Goal: Information Seeking & Learning: Learn about a topic

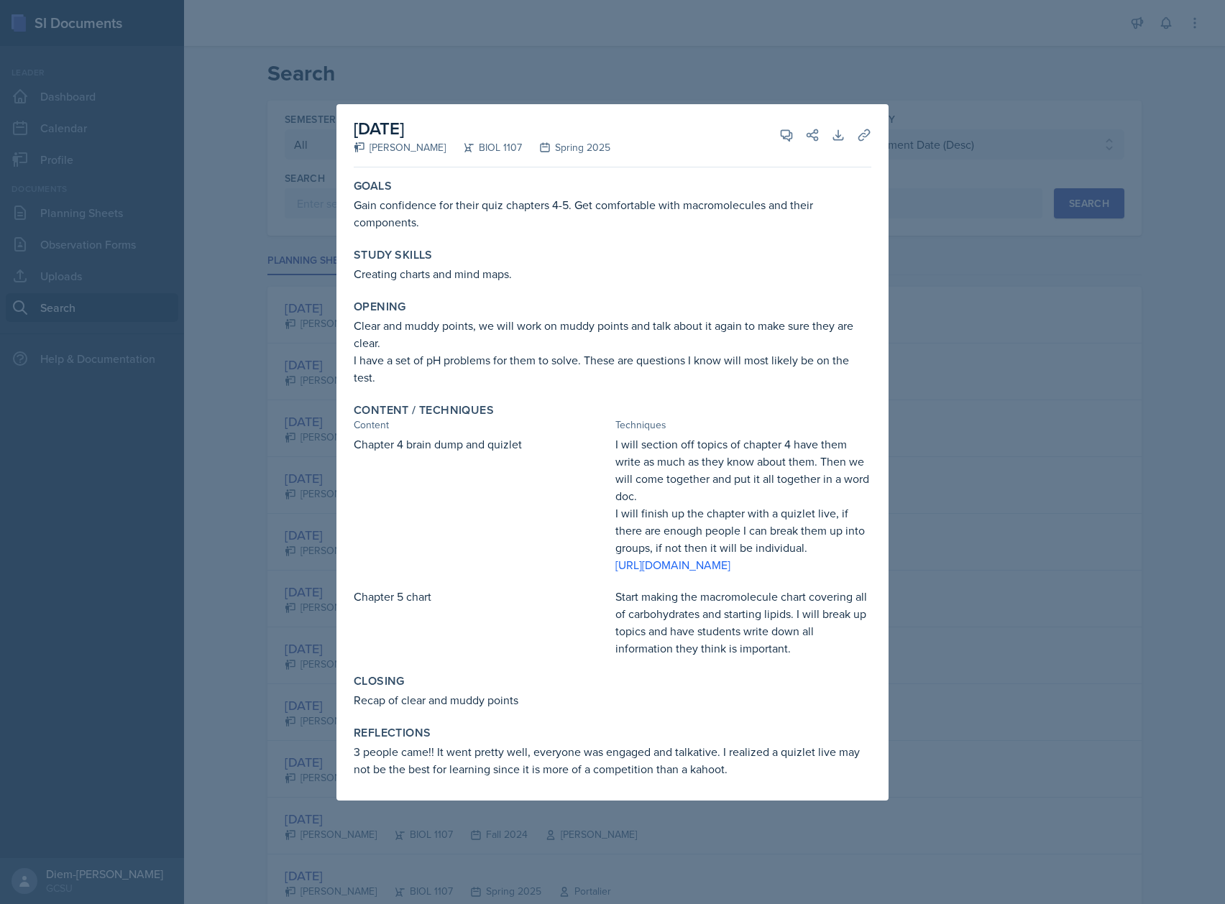
select select "all"
select select "6d02d006-d2ce-4ab3-bc11-53b48f3c94ca"
select select "3"
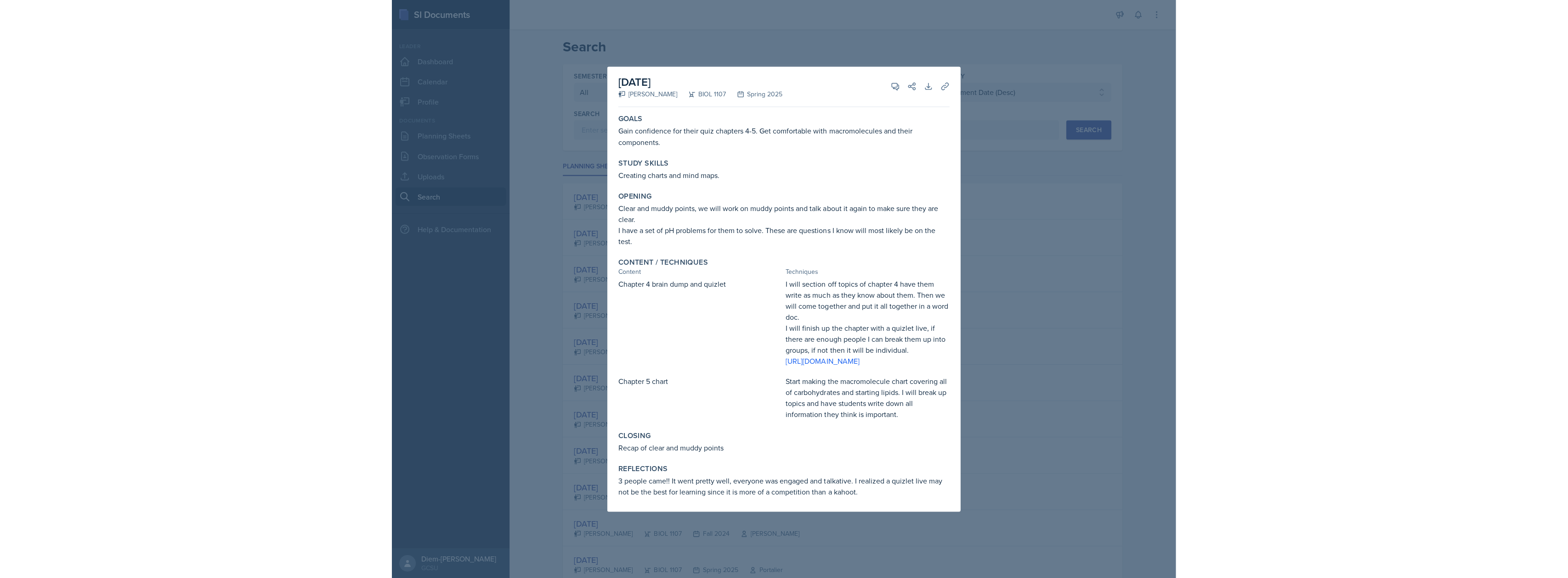
scroll to position [1484, 0]
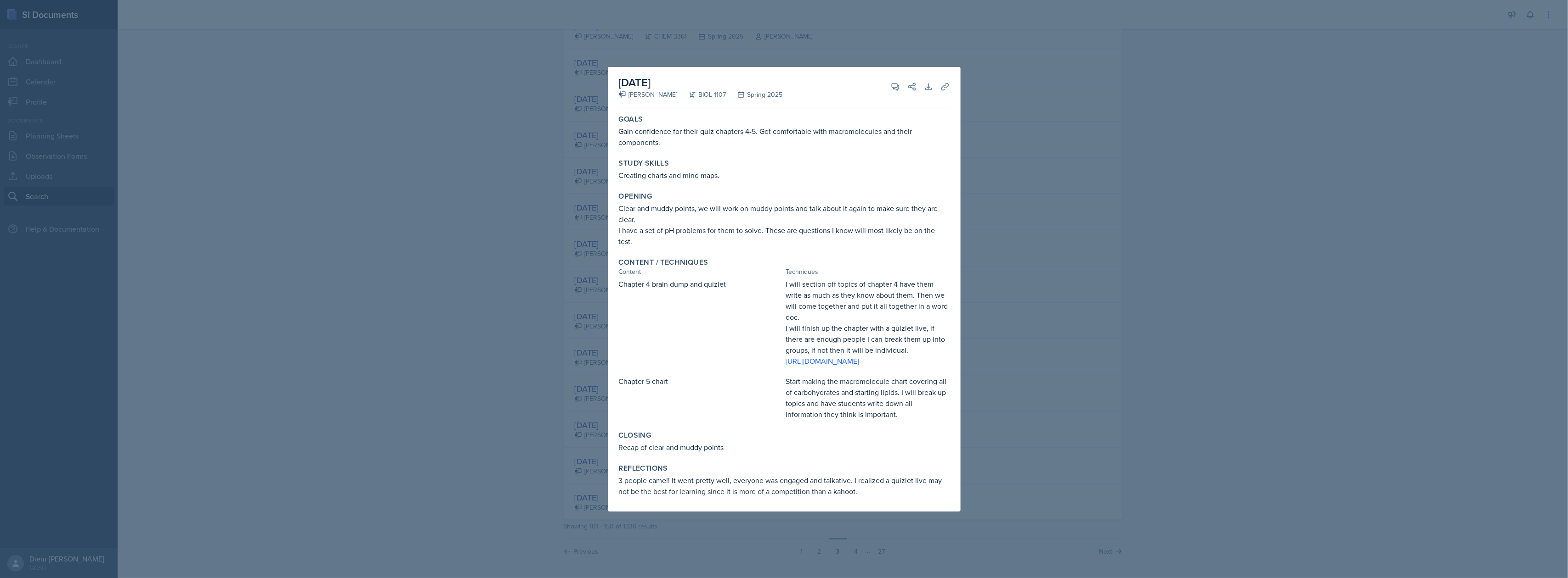
click at [782, 128] on div at bounding box center [784, 289] width 1568 height 578
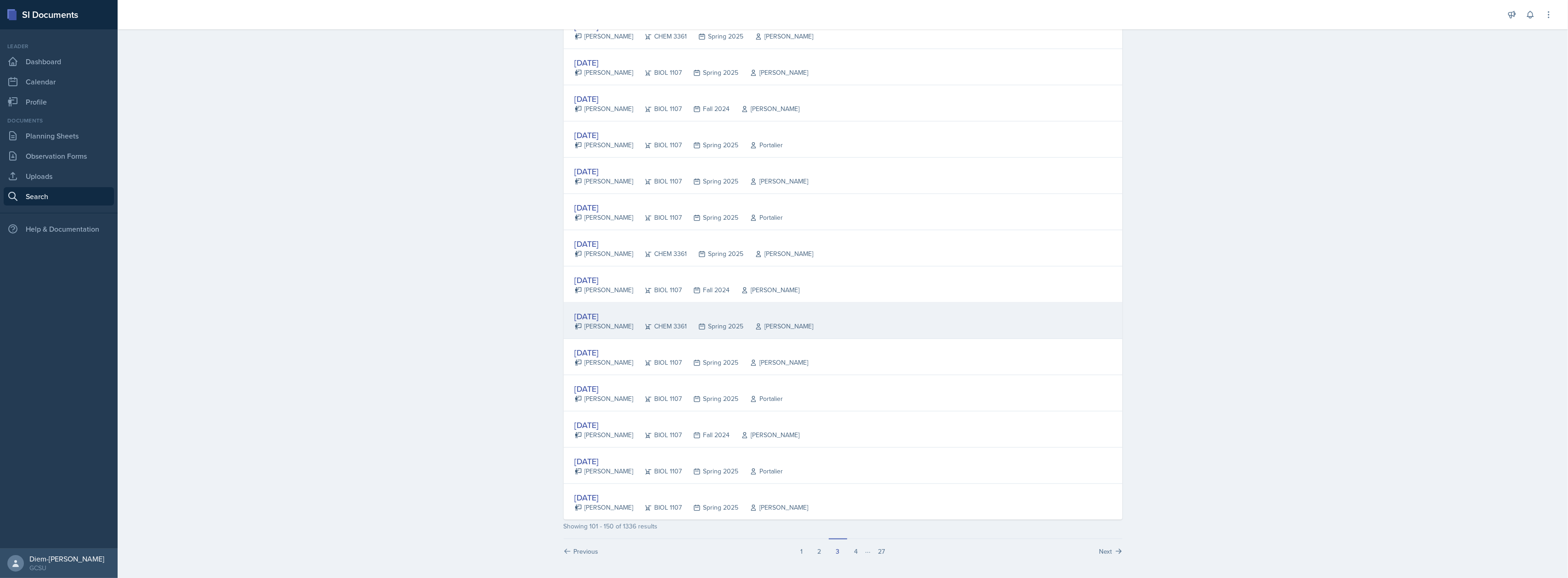
click at [641, 324] on div "CHEM 3361" at bounding box center [660, 326] width 54 height 10
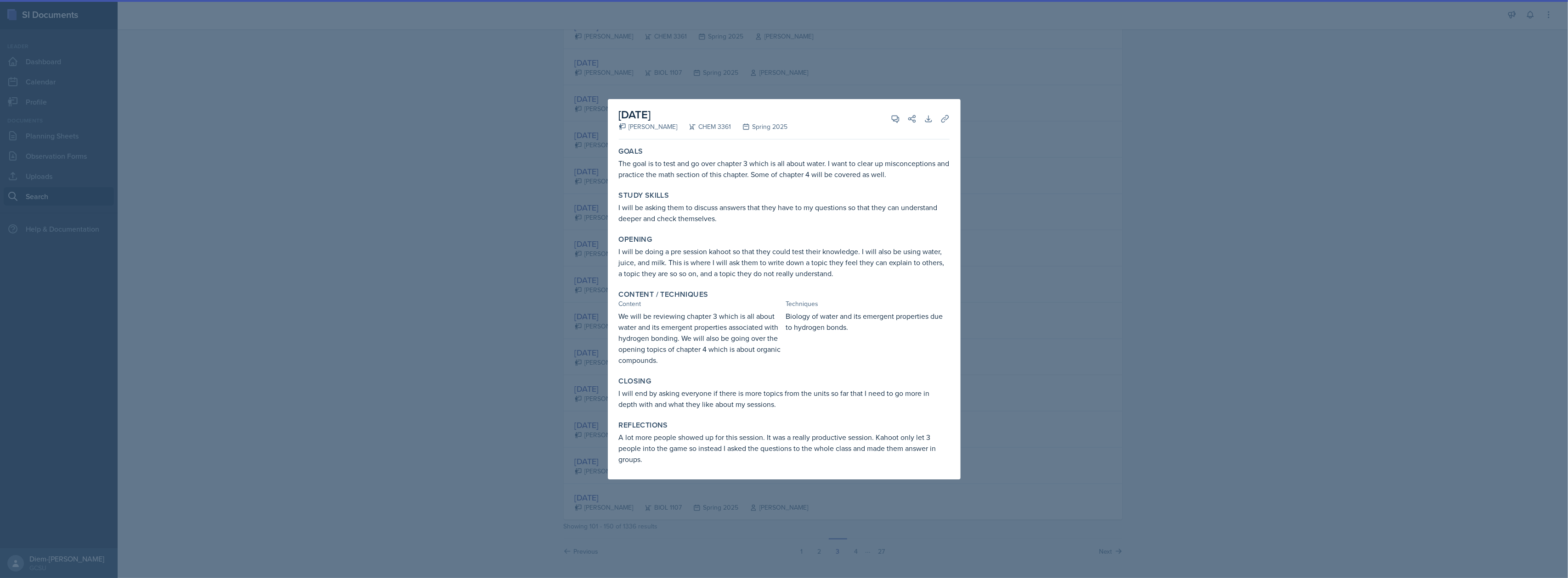
drag, startPoint x: 1111, startPoint y: 259, endPoint x: 1097, endPoint y: 268, distance: 16.6
click at [782, 259] on div at bounding box center [784, 289] width 1568 height 578
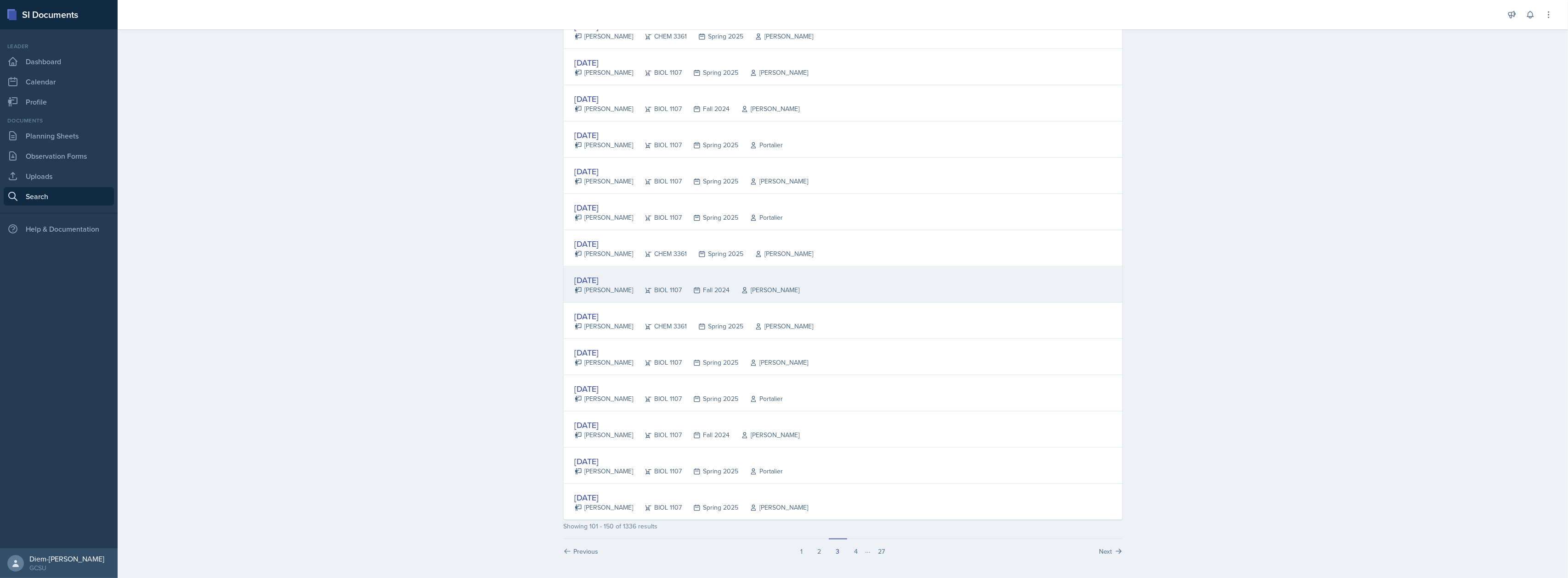
click at [677, 294] on div "[DATE] [PERSON_NAME] BIOL 1107 Fall 2024 [PERSON_NAME]" at bounding box center [843, 285] width 559 height 36
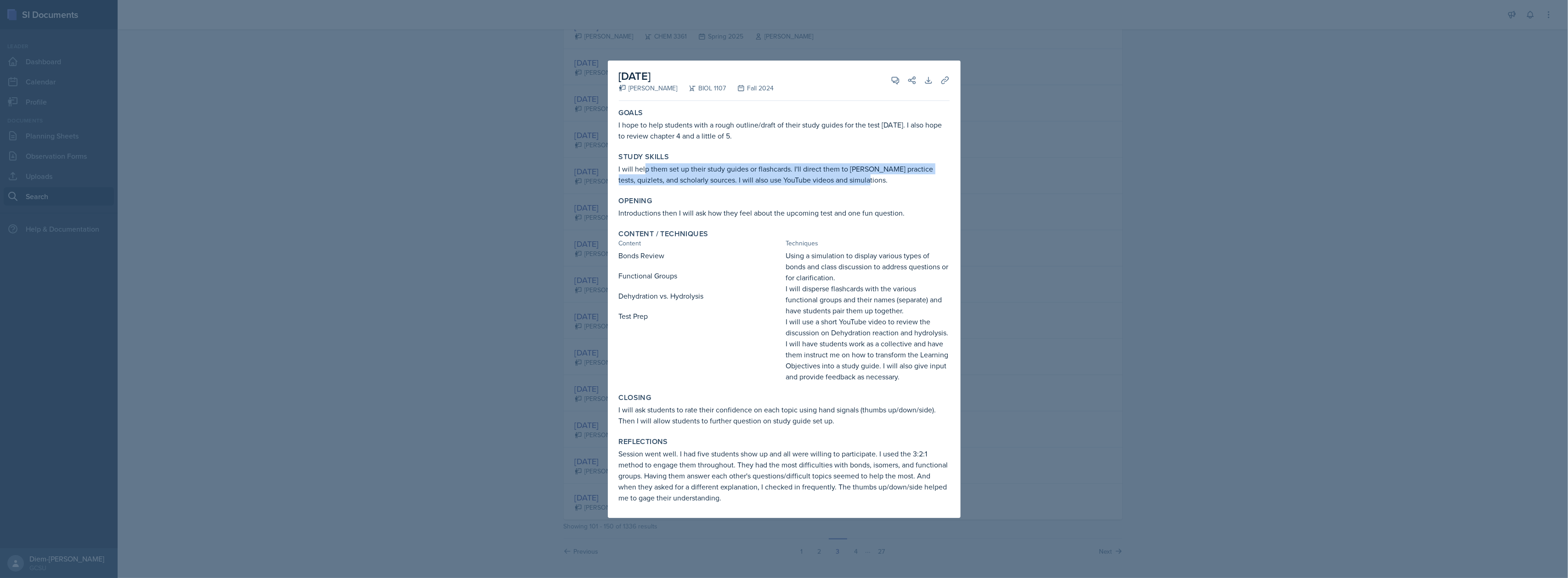
drag, startPoint x: 646, startPoint y: 172, endPoint x: 897, endPoint y: 181, distance: 251.2
click at [782, 181] on p "I will help them set up their study guides or flashcards. I'll direct them to […" at bounding box center [784, 174] width 330 height 22
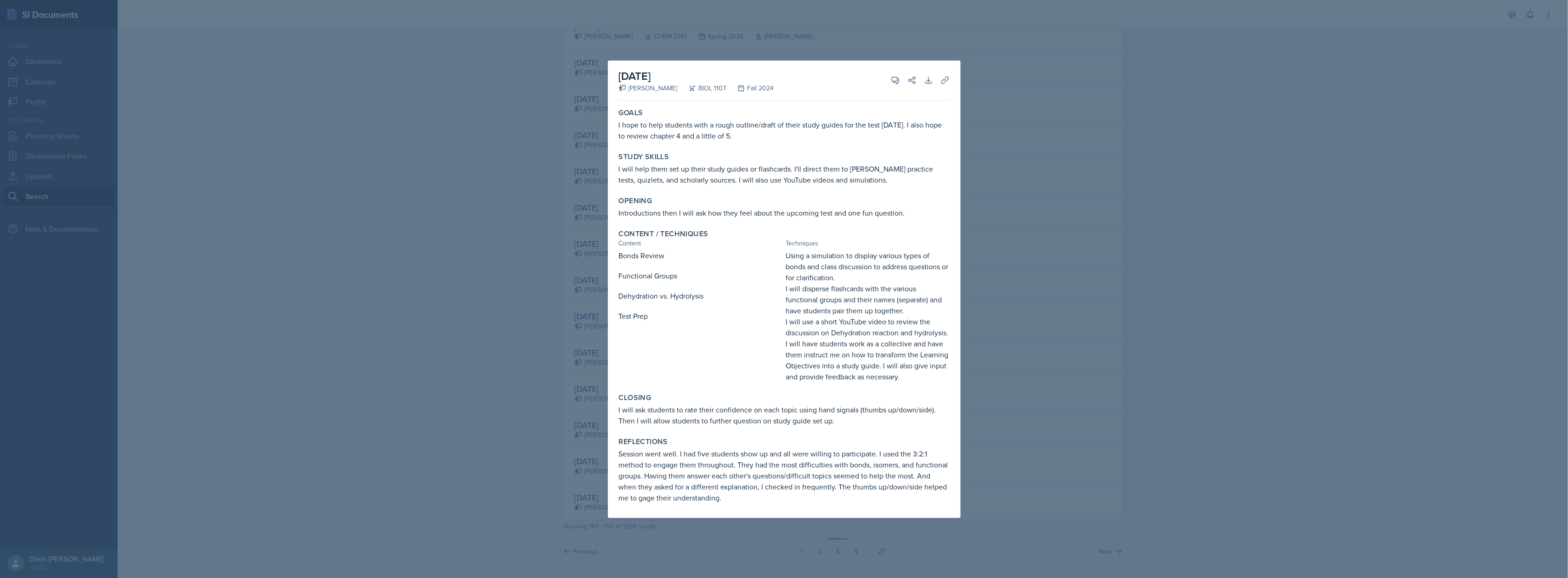
click at [782, 212] on p "Introductions then I will ask how they feel about the upcoming test and one fun…" at bounding box center [784, 213] width 330 height 11
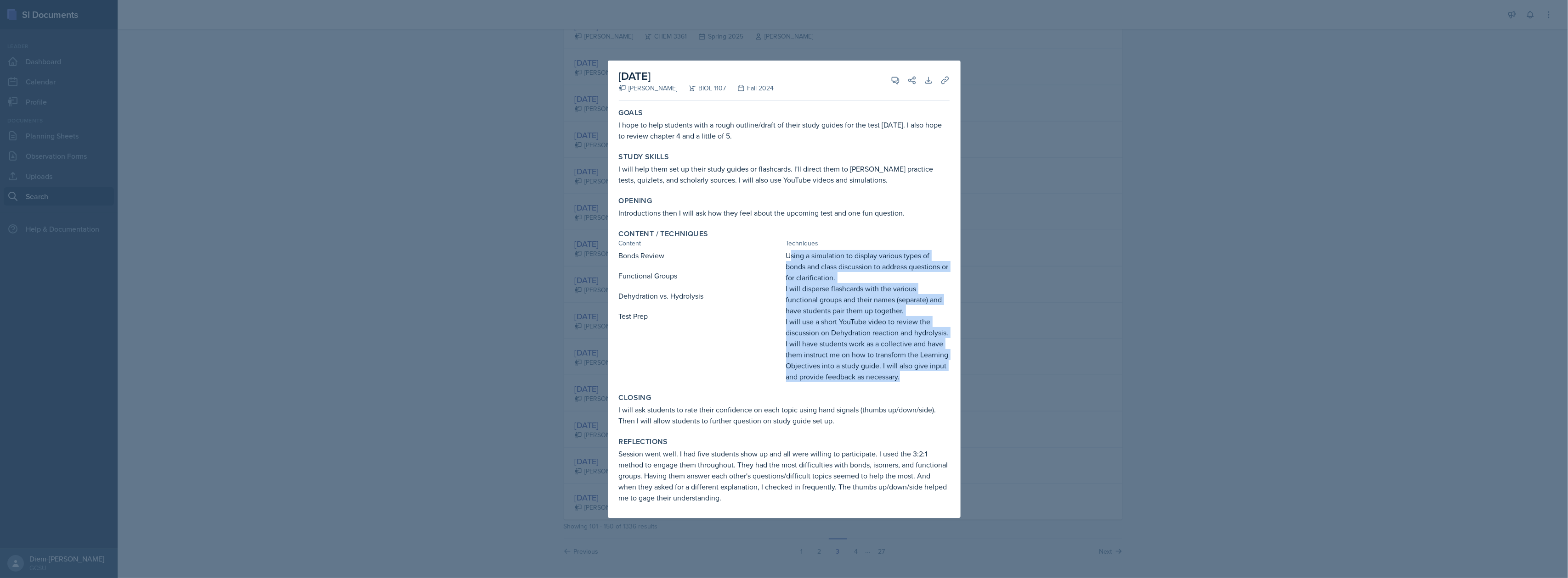
drag, startPoint x: 789, startPoint y: 257, endPoint x: 949, endPoint y: 381, distance: 202.4
click at [782, 381] on div "Using a simulation to display various types of bonds and class discussion to ad…" at bounding box center [868, 316] width 164 height 132
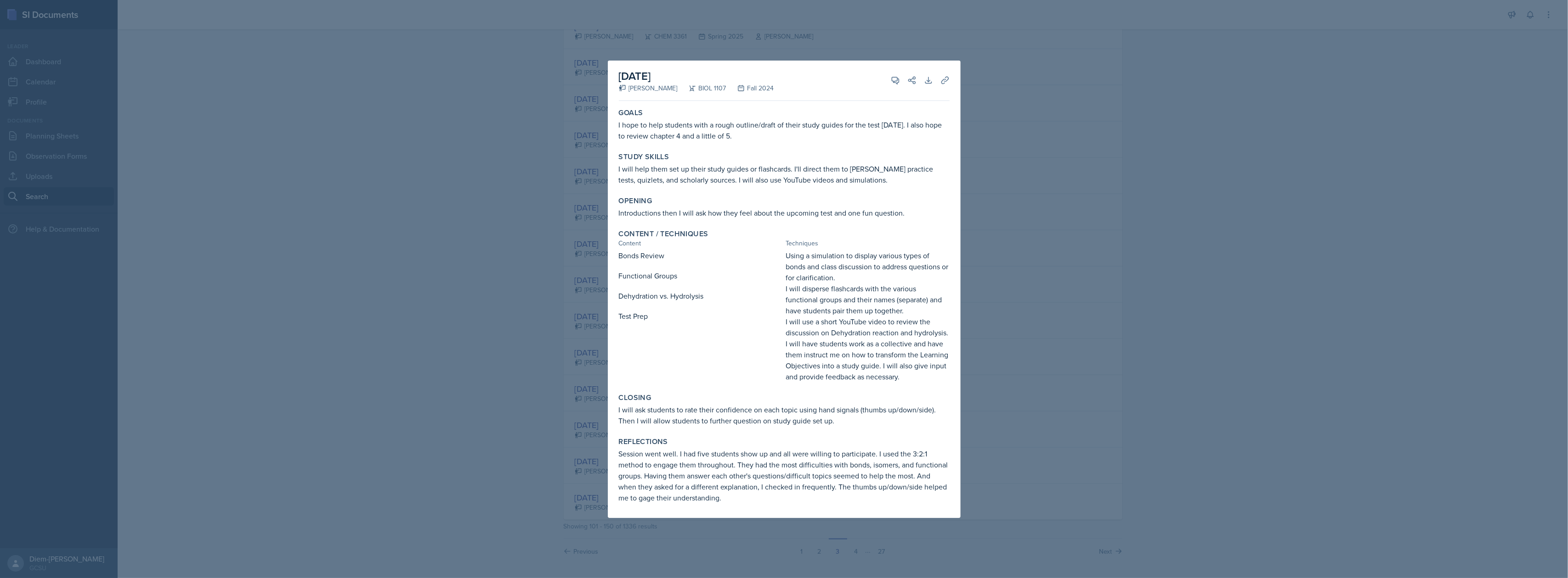
click at [782, 386] on div "Goals I hope to help students with a rough outline/draft of their study guides …" at bounding box center [784, 311] width 330 height 413
click at [782, 322] on div at bounding box center [784, 289] width 1568 height 578
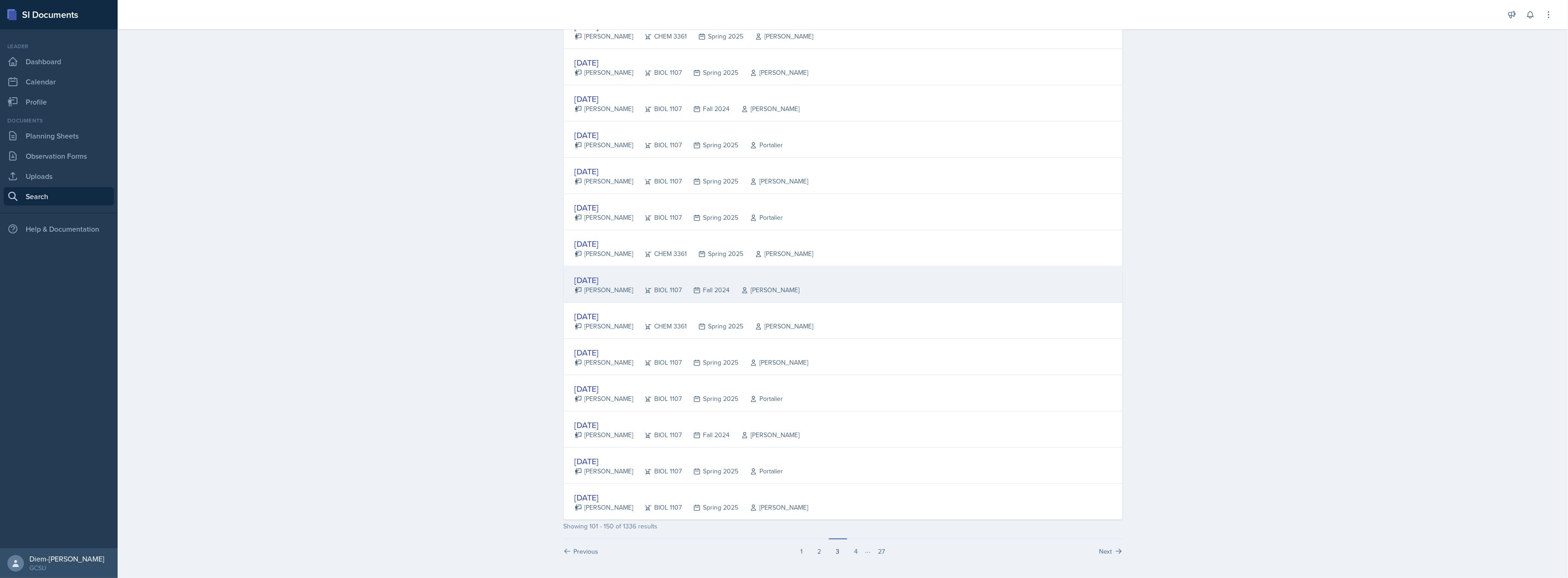
click at [667, 287] on div "BIOL 1107" at bounding box center [658, 290] width 49 height 10
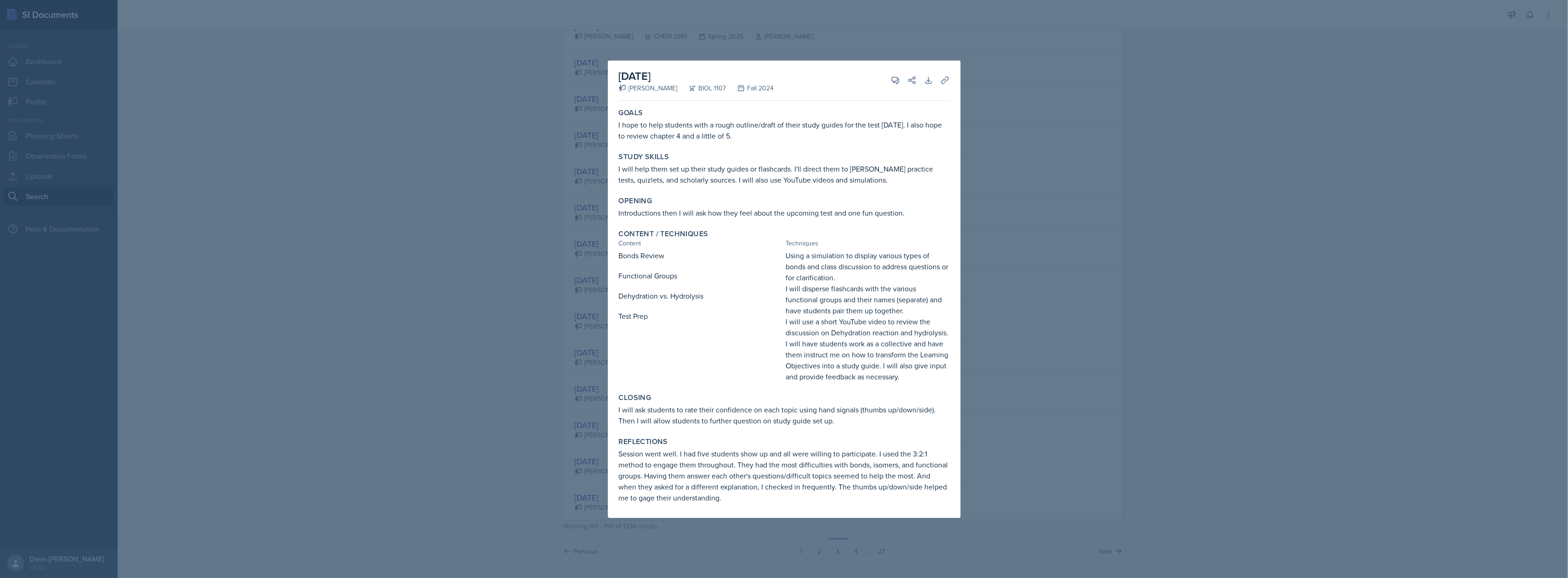
click at [782, 317] on div at bounding box center [784, 289] width 1568 height 578
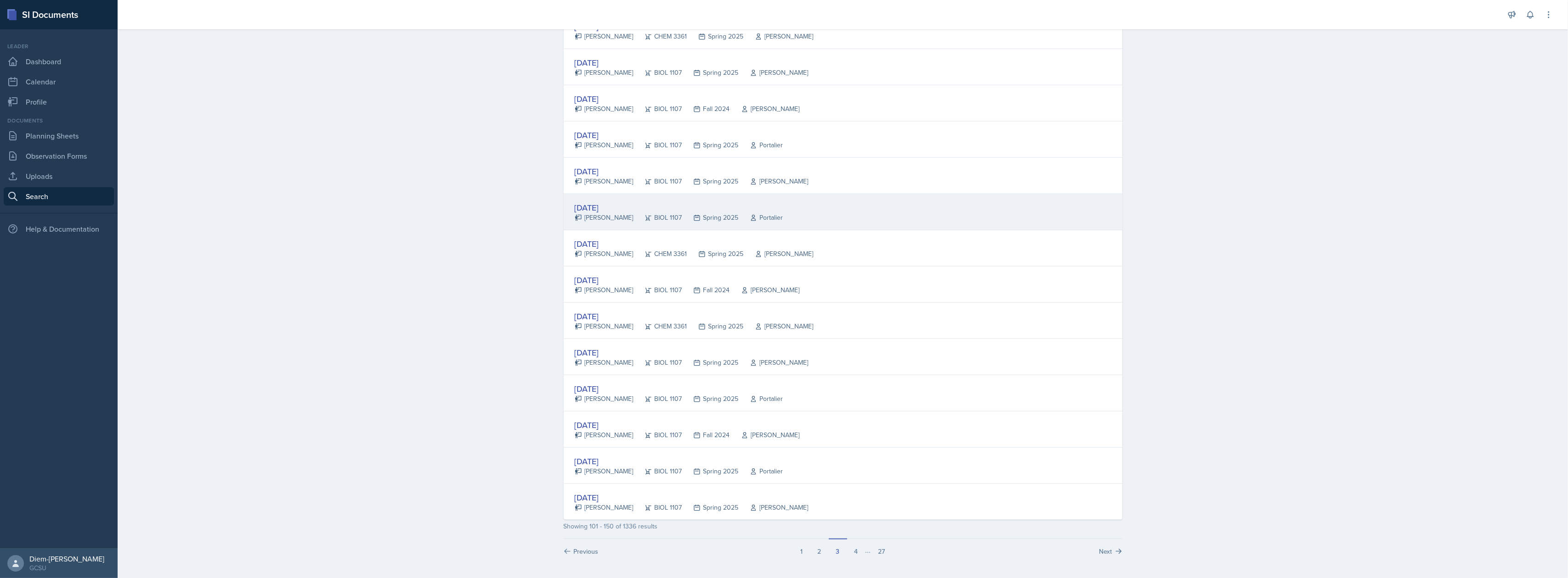
click at [627, 208] on div "[DATE]" at bounding box center [679, 207] width 208 height 12
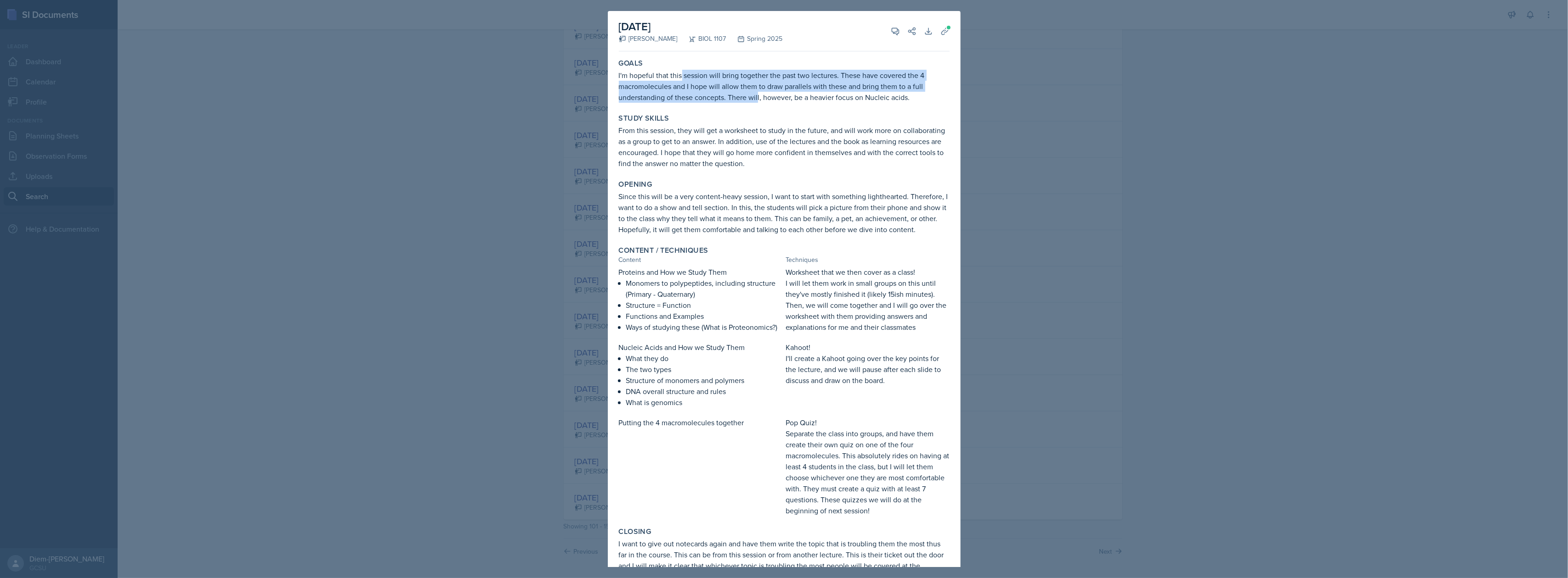
drag, startPoint x: 682, startPoint y: 70, endPoint x: 758, endPoint y: 96, distance: 80.3
click at [758, 96] on p "I'm hopeful that this session will bring together the past two lectures. These …" at bounding box center [784, 86] width 330 height 33
click at [782, 138] on p "From this session, they will get a worksheet to study in the future, and will w…" at bounding box center [784, 146] width 330 height 44
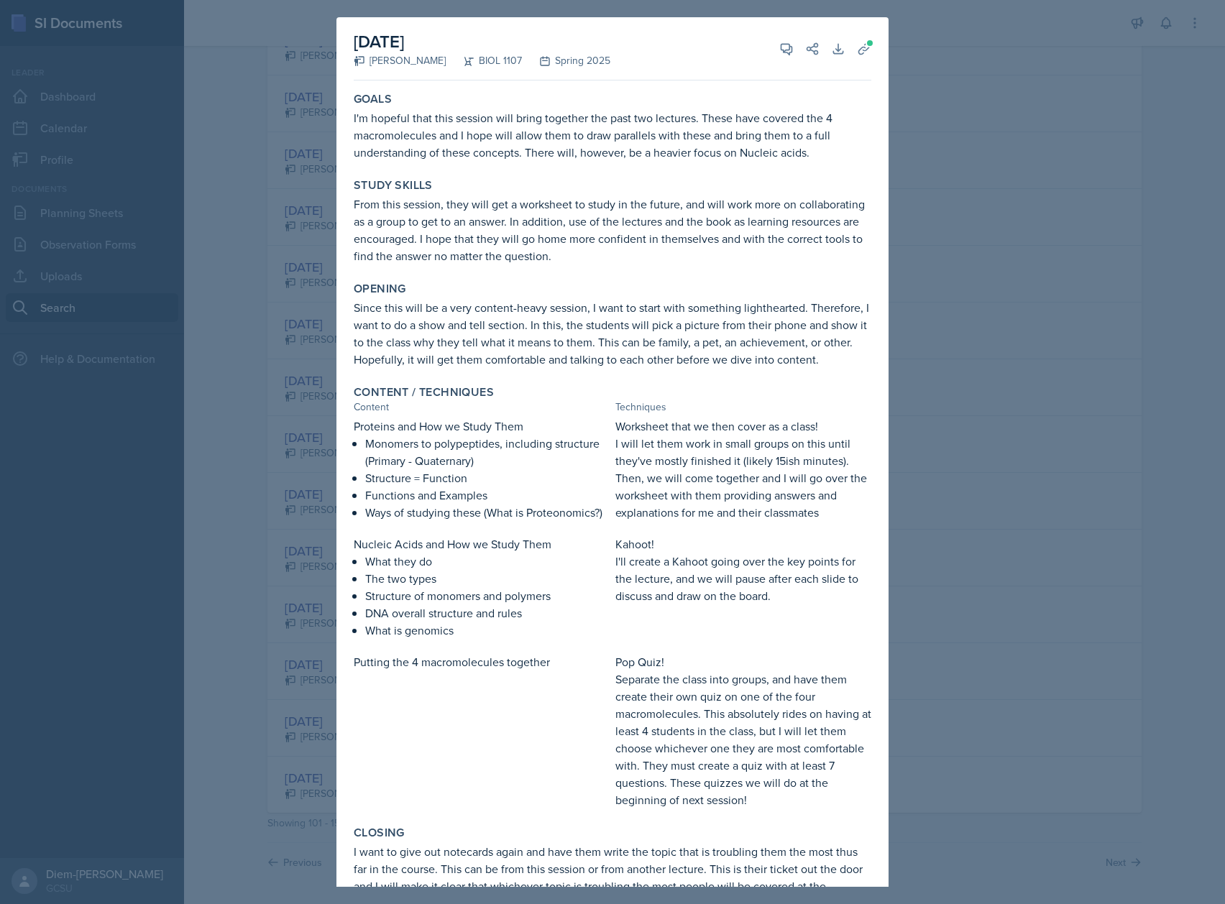
click at [636, 415] on div "Techniques" at bounding box center [743, 407] width 256 height 15
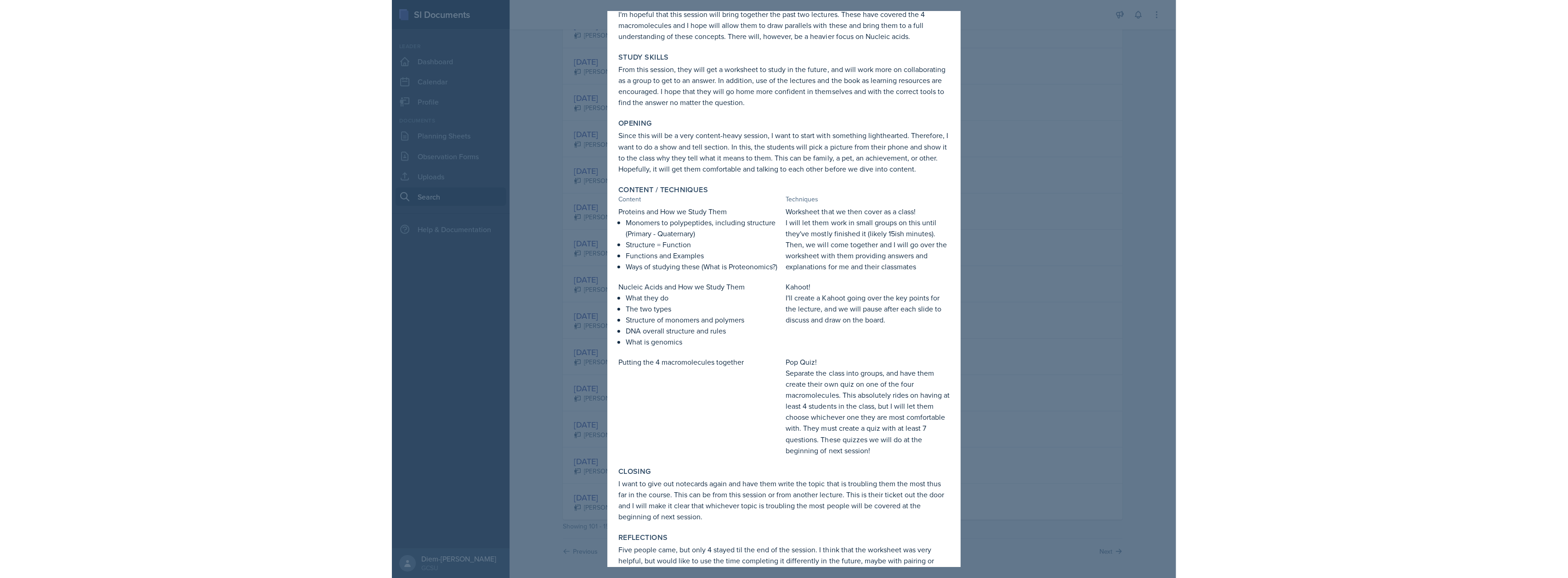
scroll to position [0, 0]
